Goal: Information Seeking & Learning: Learn about a topic

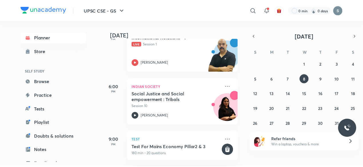
scroll to position [210, 0]
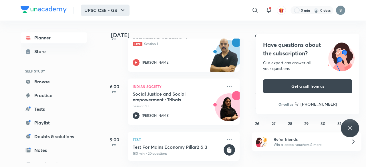
click at [121, 9] on icon "button" at bounding box center [122, 10] width 7 height 7
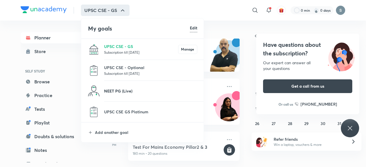
click at [125, 92] on p "NEET PG (Live)" at bounding box center [150, 91] width 93 height 6
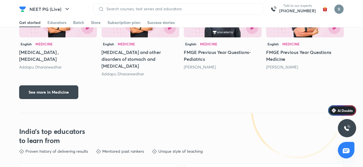
scroll to position [594, 0]
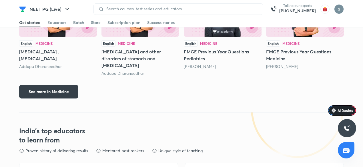
click at [62, 89] on span "See more in Medicine" at bounding box center [49, 92] width 40 height 6
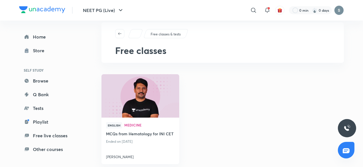
scroll to position [10, 0]
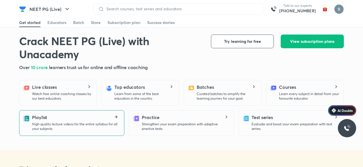
click at [48, 126] on p "High quality lecture videos for the entire syllabus for all your subjects." at bounding box center [75, 126] width 87 height 9
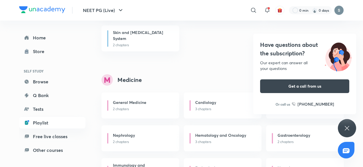
scroll to position [400, 0]
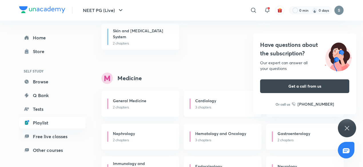
click at [204, 102] on h6 "Cardiology" at bounding box center [205, 101] width 21 height 6
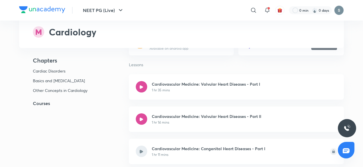
scroll to position [126, 0]
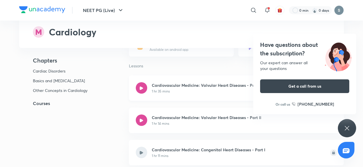
click at [140, 89] on icon at bounding box center [141, 87] width 3 height 3
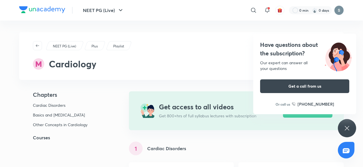
click at [347, 127] on icon at bounding box center [346, 128] width 7 height 7
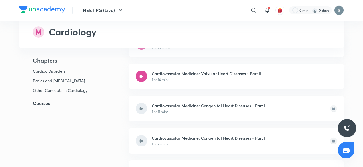
scroll to position [171, 0]
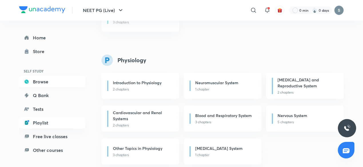
scroll to position [663, 0]
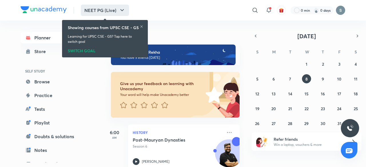
click at [124, 6] on button "NEET PG (Live)" at bounding box center [105, 10] width 48 height 11
click at [122, 8] on icon "button" at bounding box center [122, 10] width 7 height 7
click at [142, 26] on icon at bounding box center [141, 26] width 3 height 3
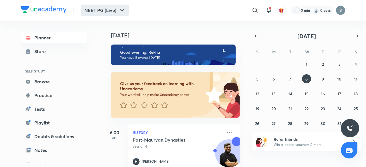
click at [117, 11] on button "NEET PG (Live)" at bounding box center [105, 10] width 48 height 11
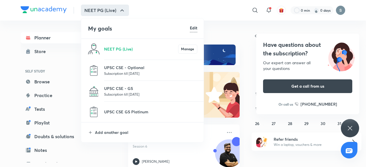
click at [123, 92] on p "Subscription till [DATE]" at bounding box center [150, 94] width 93 height 6
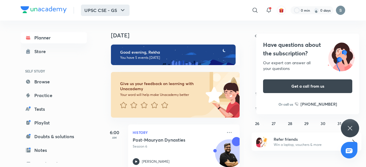
click at [123, 10] on icon "button" at bounding box center [122, 10] width 7 height 7
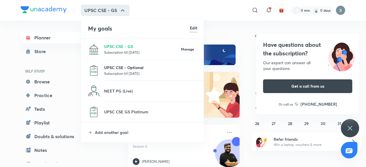
click at [127, 68] on p "UPSC CSE - Optional" at bounding box center [150, 68] width 93 height 6
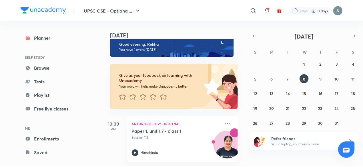
scroll to position [13, 0]
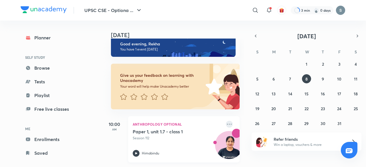
click at [226, 121] on icon at bounding box center [229, 124] width 7 height 7
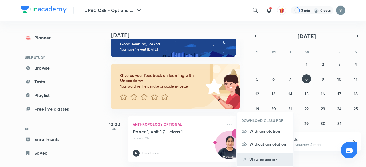
click at [258, 157] on p "View educator" at bounding box center [268, 160] width 39 height 6
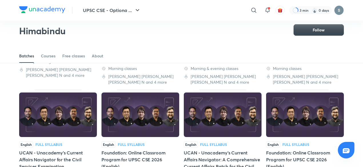
scroll to position [230, 0]
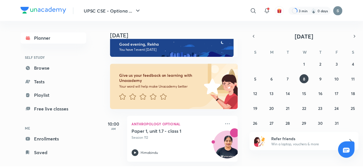
scroll to position [13, 0]
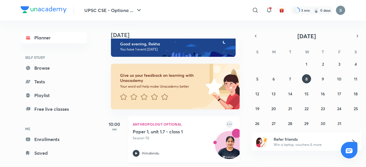
click at [226, 121] on icon at bounding box center [229, 124] width 7 height 7
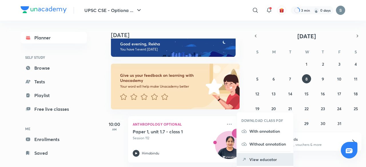
click at [263, 157] on p "View educator" at bounding box center [268, 160] width 39 height 6
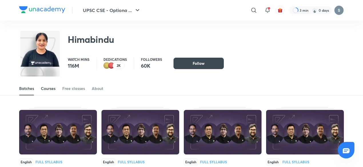
click at [50, 85] on link "Courses" at bounding box center [48, 89] width 15 height 14
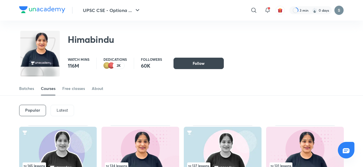
click at [61, 108] on p "Latest" at bounding box center [62, 110] width 11 height 5
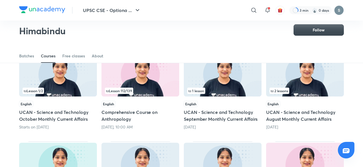
scroll to position [59, 0]
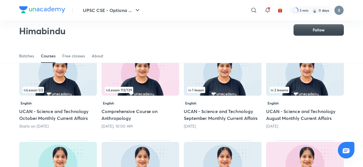
click at [109, 111] on h5 "Comprehensive Course on Anthropology" at bounding box center [140, 115] width 78 height 14
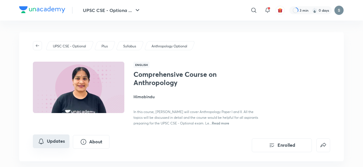
click at [56, 140] on button "Updates" at bounding box center [51, 142] width 37 height 14
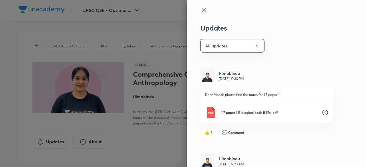
click at [201, 11] on icon at bounding box center [203, 10] width 4 height 4
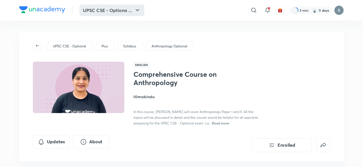
click at [135, 9] on icon "button" at bounding box center [137, 10] width 7 height 7
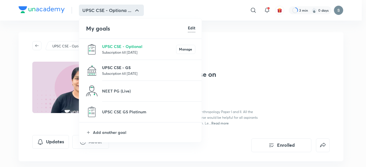
click at [111, 68] on p "UPSC CSE - GS" at bounding box center [148, 68] width 93 height 6
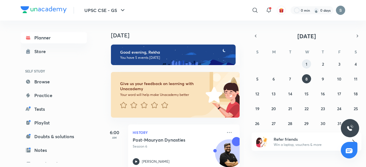
click at [303, 63] on button "1" at bounding box center [306, 63] width 9 height 9
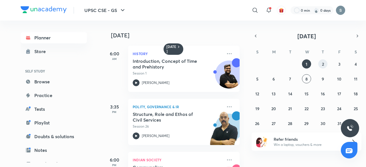
click at [326, 66] on button "2" at bounding box center [322, 63] width 9 height 9
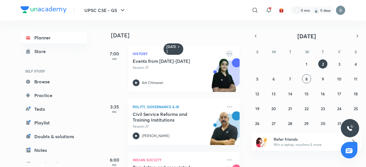
click at [226, 53] on icon at bounding box center [229, 53] width 7 height 7
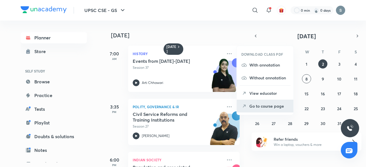
click at [250, 103] on p "Go to course page" at bounding box center [268, 106] width 39 height 6
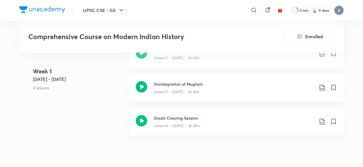
scroll to position [297, 0]
